Goal: Task Accomplishment & Management: Use online tool/utility

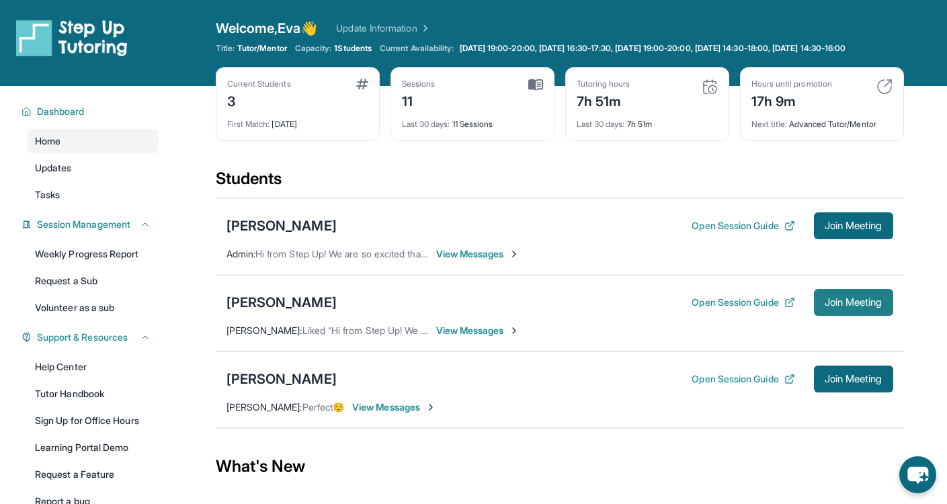
click at [824, 306] on span "Join Meeting" at bounding box center [853, 302] width 58 height 8
click at [313, 312] on div "[PERSON_NAME]" at bounding box center [281, 302] width 110 height 19
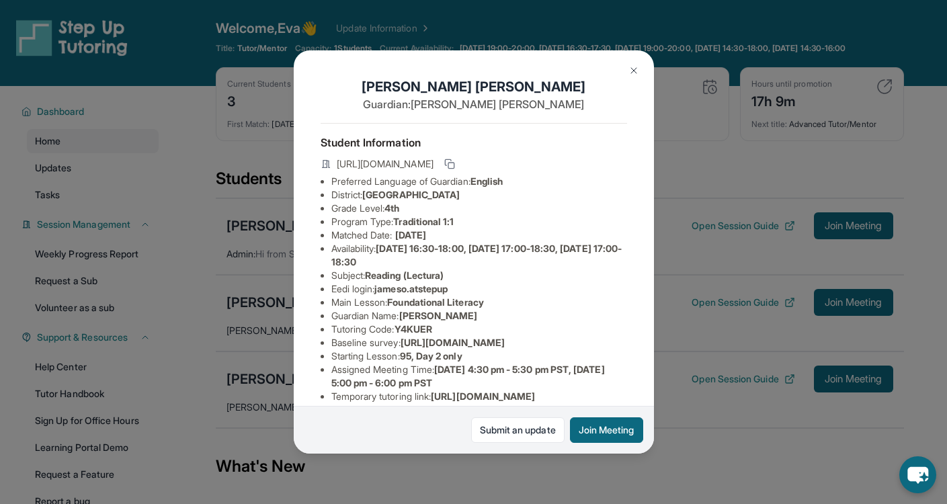
click at [626, 65] on button at bounding box center [633, 70] width 27 height 27
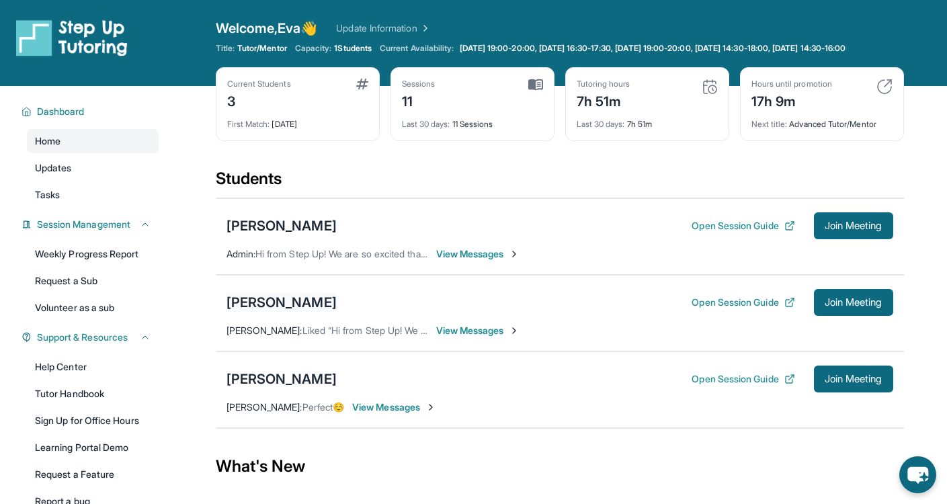
click at [276, 310] on div "[PERSON_NAME]" at bounding box center [281, 302] width 110 height 19
